Goal: Task Accomplishment & Management: Use online tool/utility

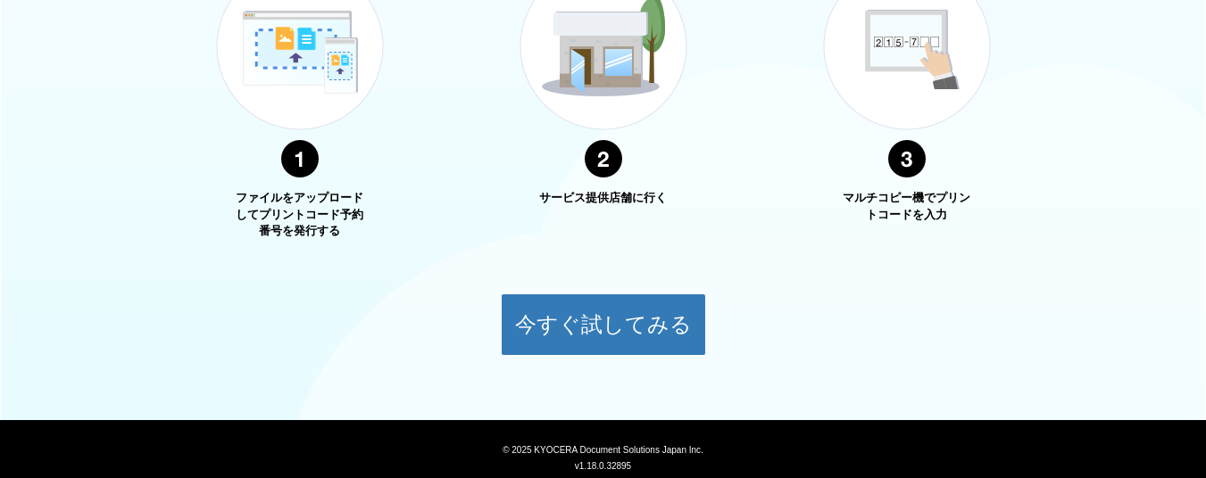
scroll to position [790, 0]
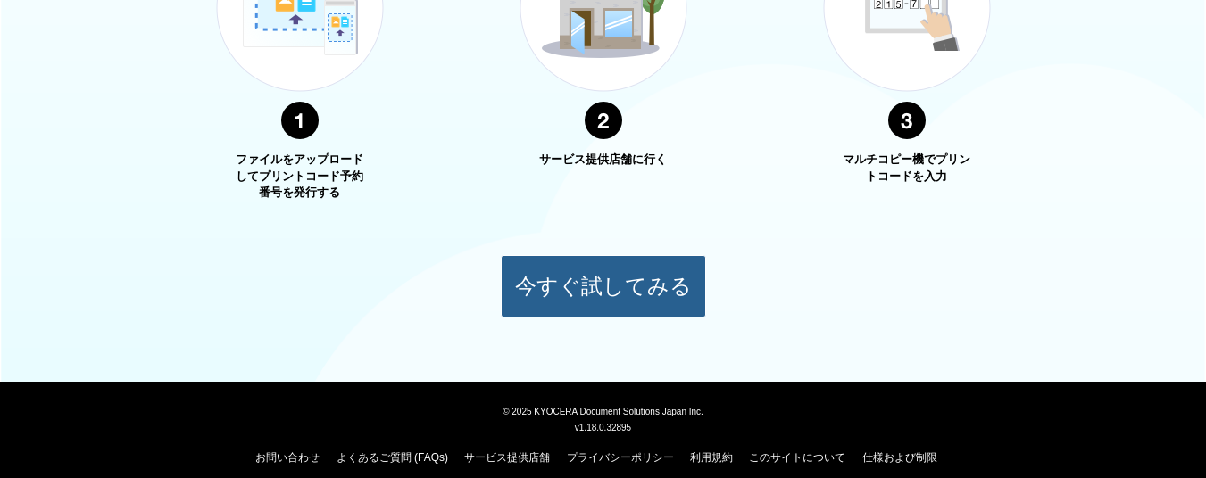
click at [603, 295] on button "今すぐ試してみる" at bounding box center [603, 286] width 205 height 62
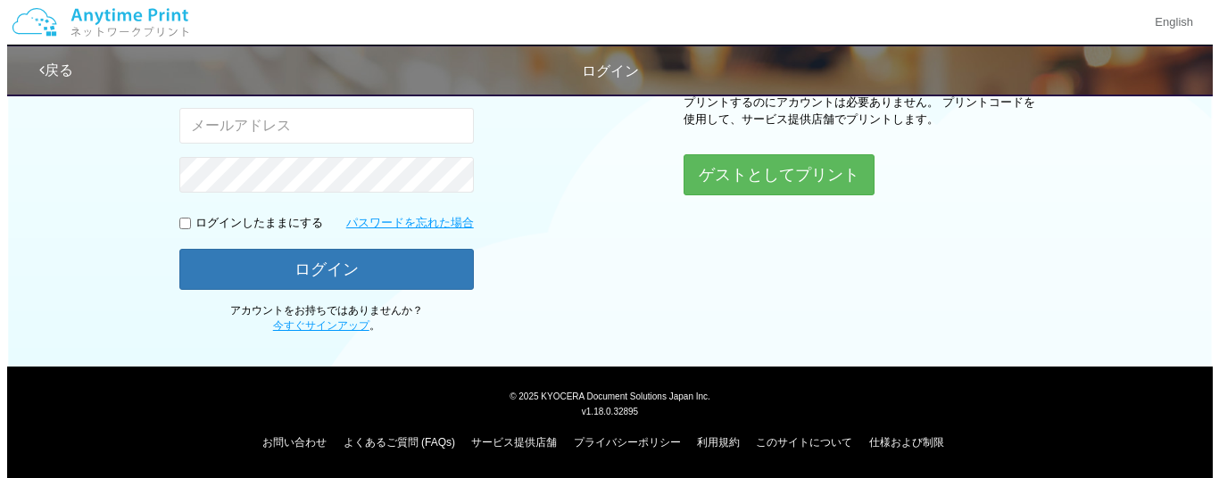
scroll to position [241, 0]
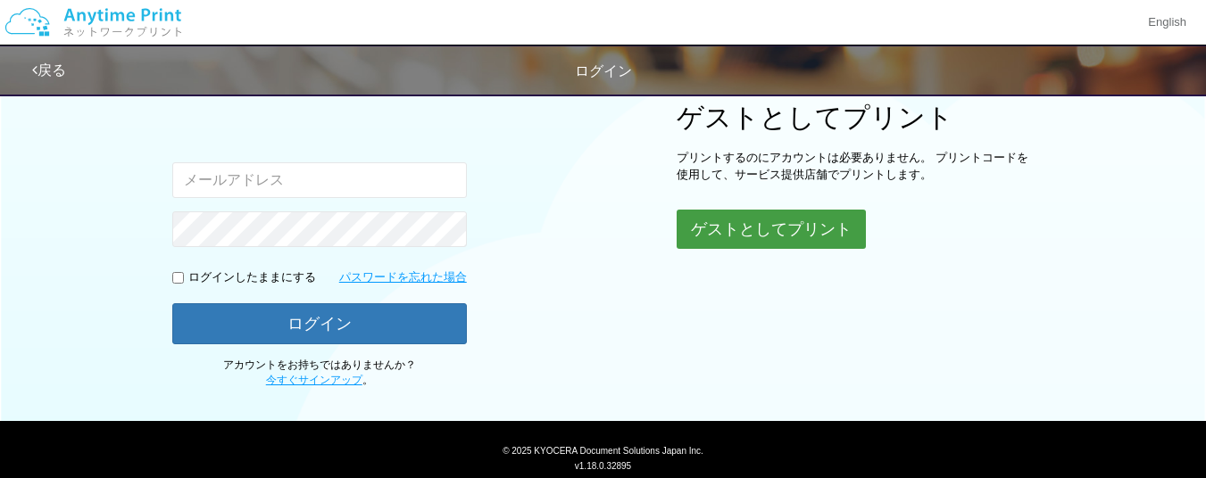
click at [842, 211] on button "ゲストとしてプリント" at bounding box center [771, 229] width 189 height 39
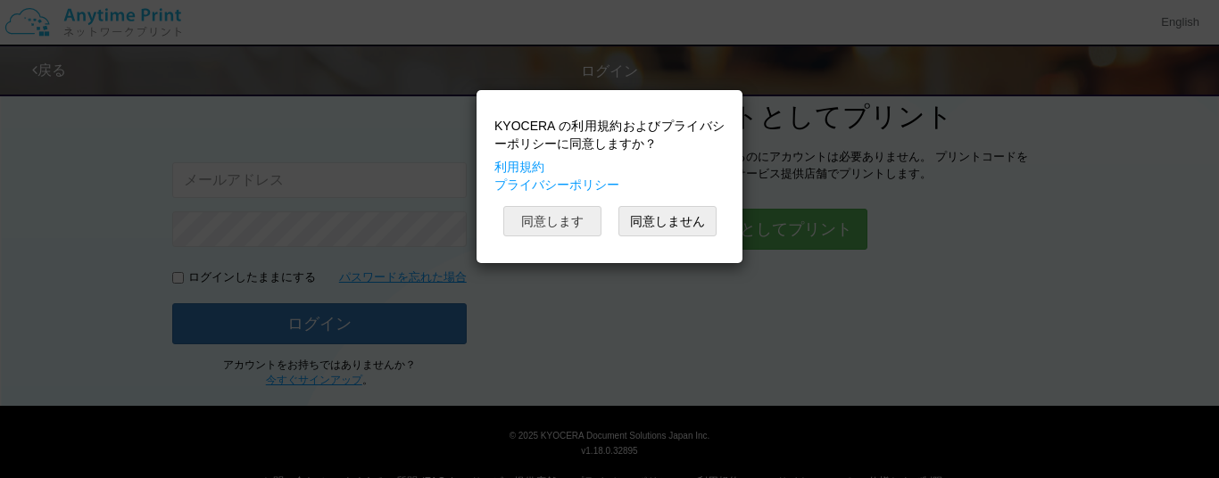
click at [572, 219] on button "同意します" at bounding box center [552, 221] width 98 height 30
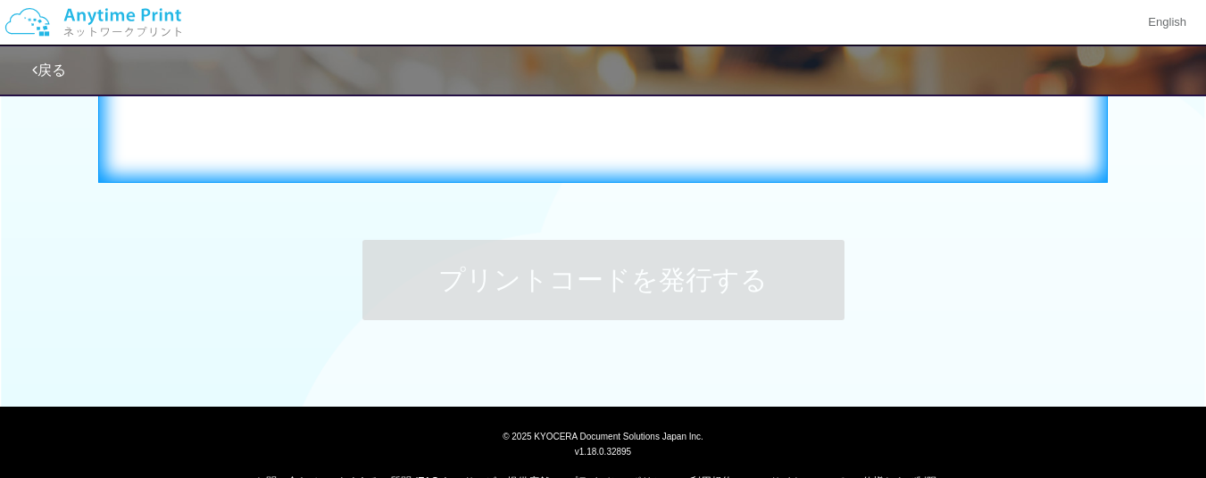
scroll to position [879, 0]
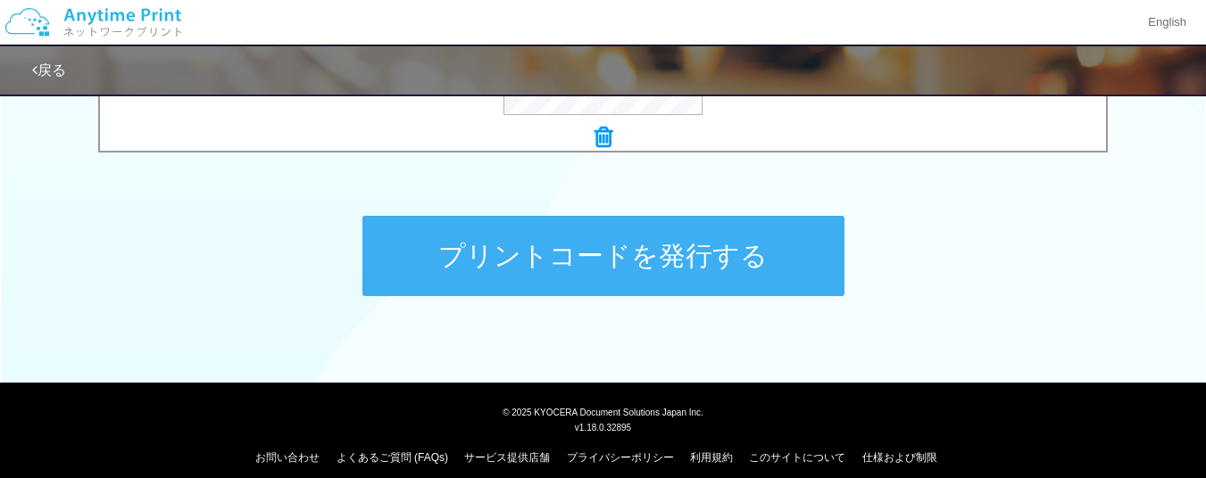
click at [447, 245] on button "プリントコードを発行する" at bounding box center [603, 256] width 482 height 80
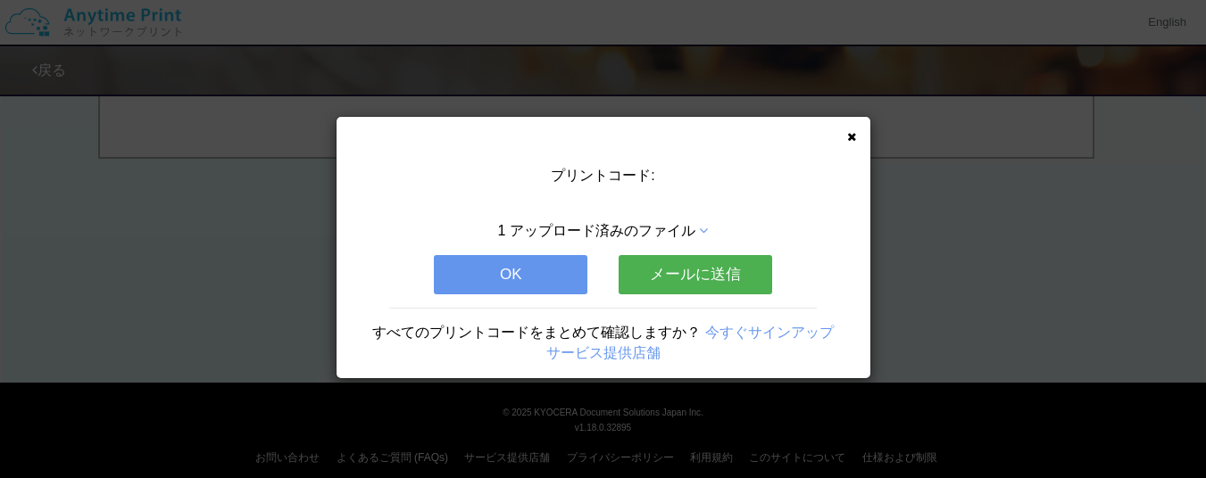
scroll to position [0, 0]
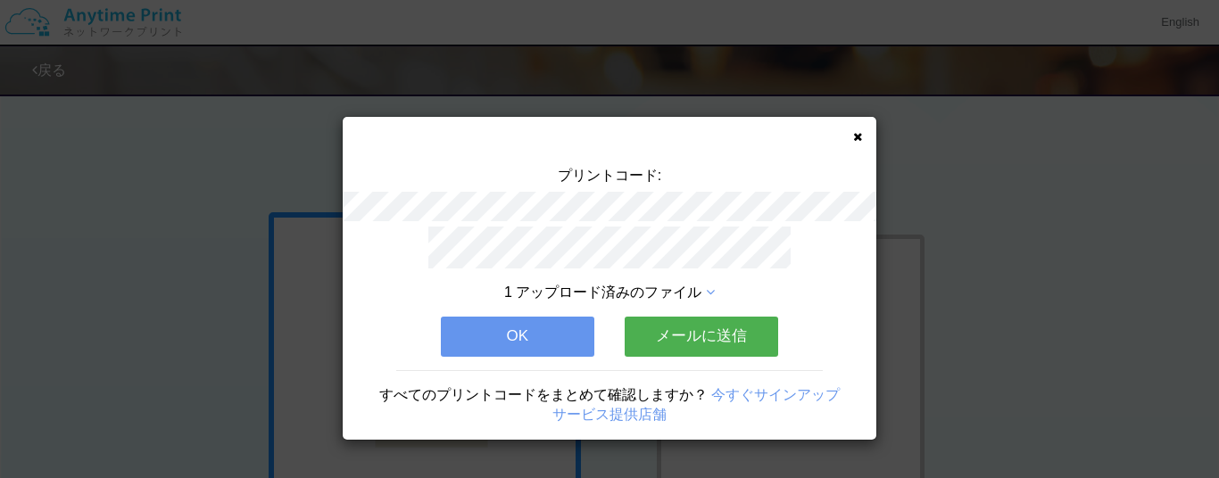
click at [858, 133] on icon at bounding box center [857, 137] width 9 height 12
